Goal: Transaction & Acquisition: Subscribe to service/newsletter

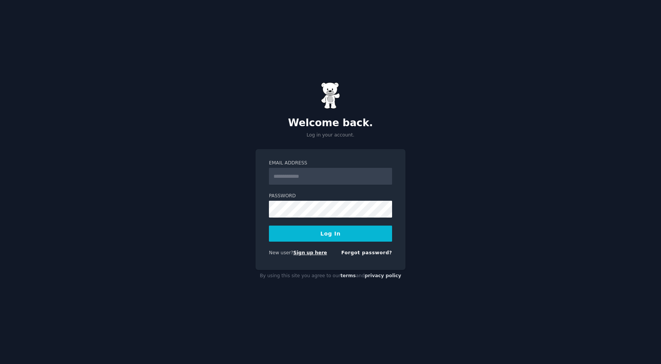
click at [305, 253] on link "Sign up here" at bounding box center [310, 252] width 34 height 5
click at [312, 255] on link "Sign up here" at bounding box center [310, 252] width 34 height 5
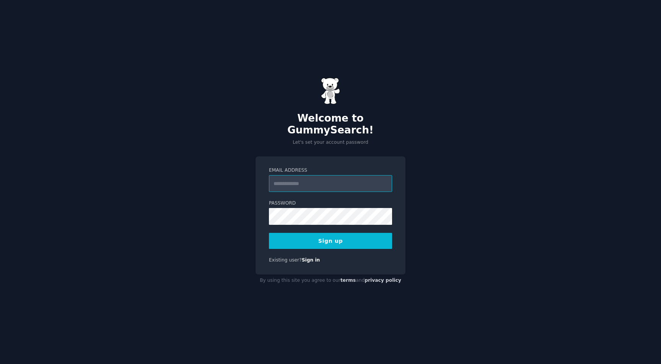
type input "**********"
click at [328, 236] on button "Sign up" at bounding box center [330, 241] width 123 height 16
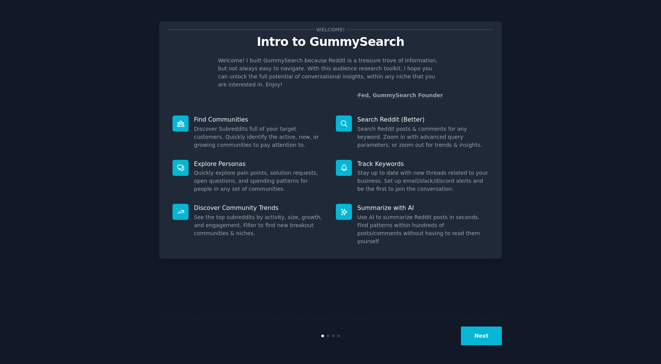
click at [478, 333] on button "Next" at bounding box center [481, 336] width 41 height 19
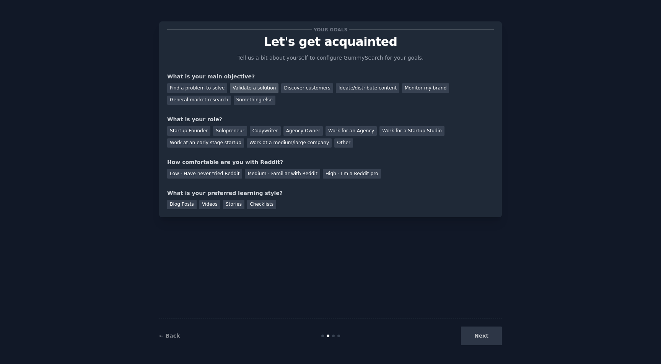
click at [251, 88] on div "Validate a solution" at bounding box center [254, 88] width 49 height 10
click at [192, 90] on div "Find a problem to solve" at bounding box center [197, 88] width 60 height 10
click at [251, 88] on div "Validate a solution" at bounding box center [254, 88] width 49 height 10
click at [193, 130] on div "Startup Founder" at bounding box center [188, 131] width 43 height 10
click at [210, 175] on div "Low - Have never tried Reddit" at bounding box center [204, 174] width 75 height 10
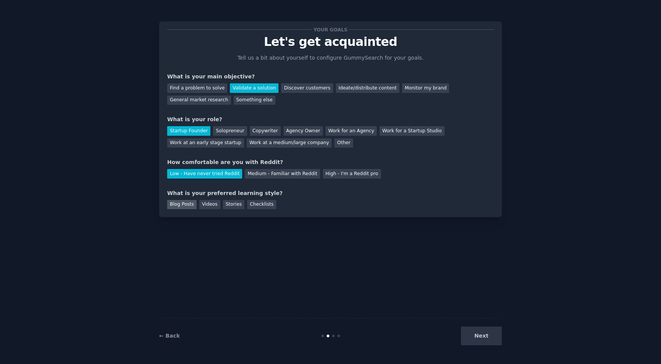
click at [184, 203] on div "Blog Posts" at bounding box center [181, 205] width 29 height 10
click at [488, 343] on button "Next" at bounding box center [481, 336] width 41 height 19
